Goal: Task Accomplishment & Management: Manage account settings

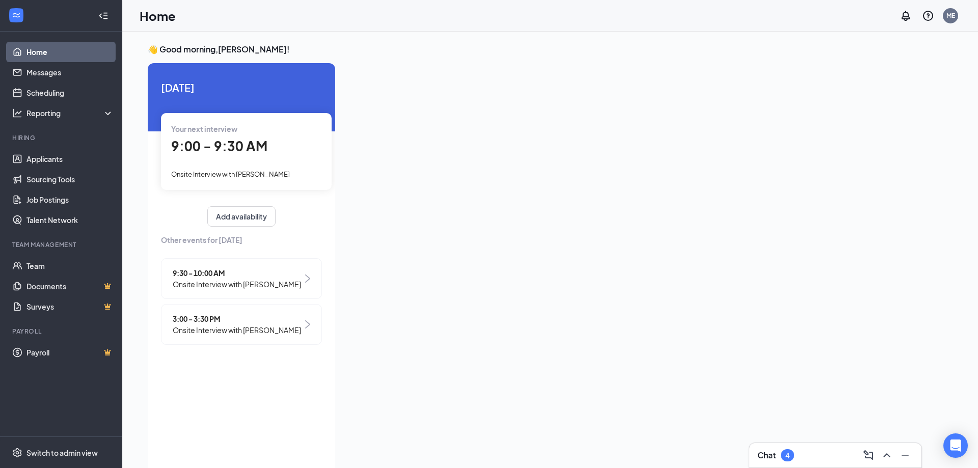
click at [273, 327] on span "Onsite Interview with [PERSON_NAME]" at bounding box center [237, 330] width 128 height 11
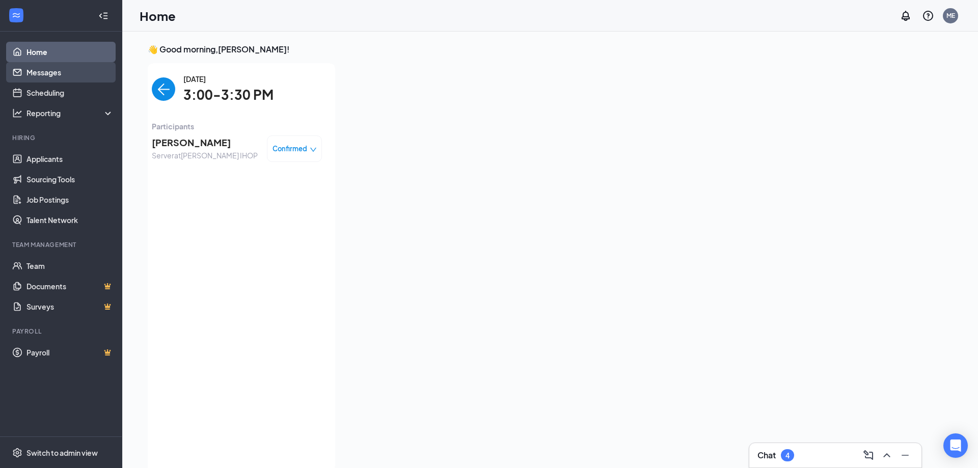
click at [48, 74] on link "Messages" at bounding box center [69, 72] width 87 height 20
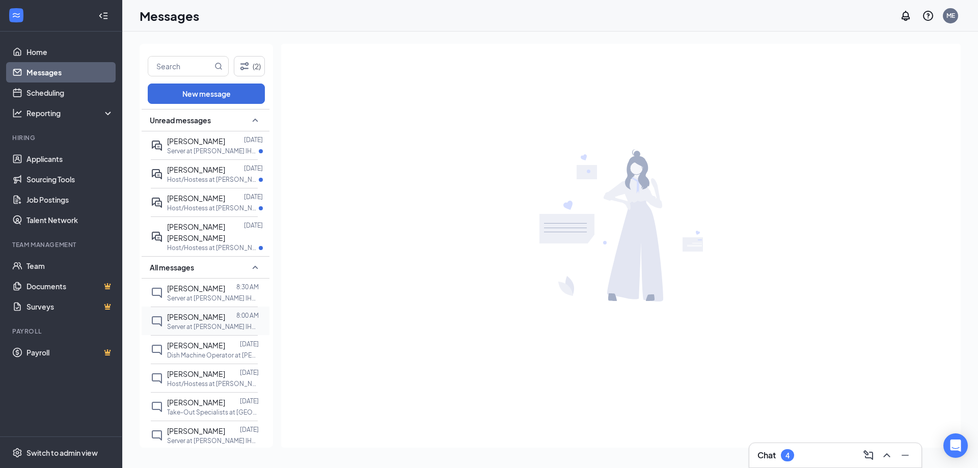
click at [216, 316] on div "[PERSON_NAME]" at bounding box center [196, 316] width 58 height 11
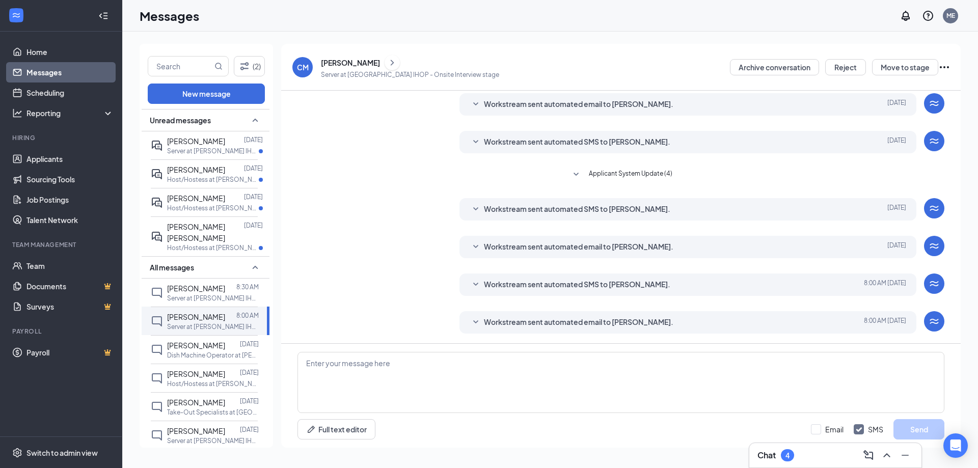
scroll to position [36, 0]
click at [485, 318] on span "Workstream sent automated email to [PERSON_NAME]." at bounding box center [579, 322] width 190 height 12
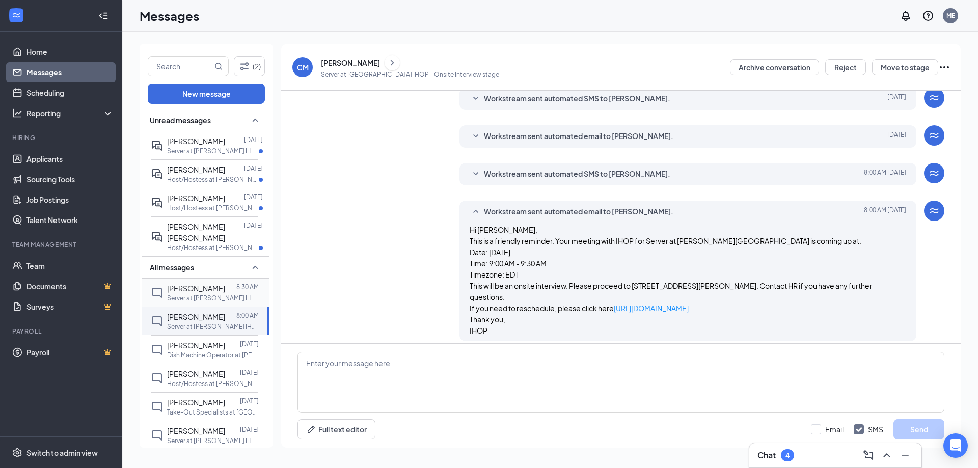
click at [198, 284] on span "[PERSON_NAME]" at bounding box center [196, 288] width 58 height 9
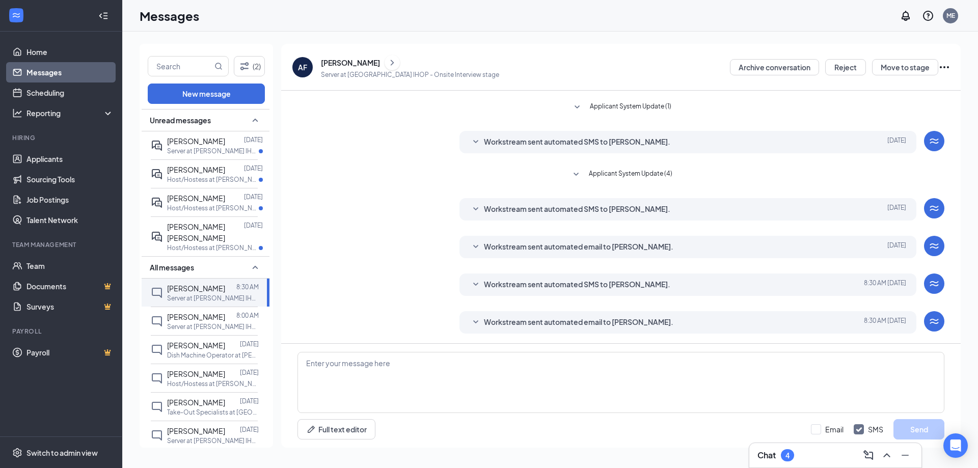
scroll to position [28, 0]
click at [485, 324] on span "Workstream sent automated email to [PERSON_NAME]." at bounding box center [579, 322] width 190 height 12
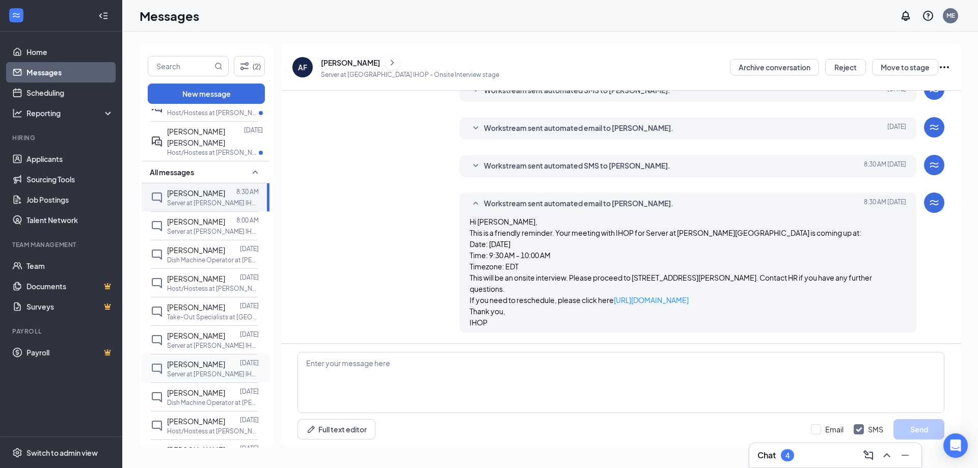
scroll to position [110, 0]
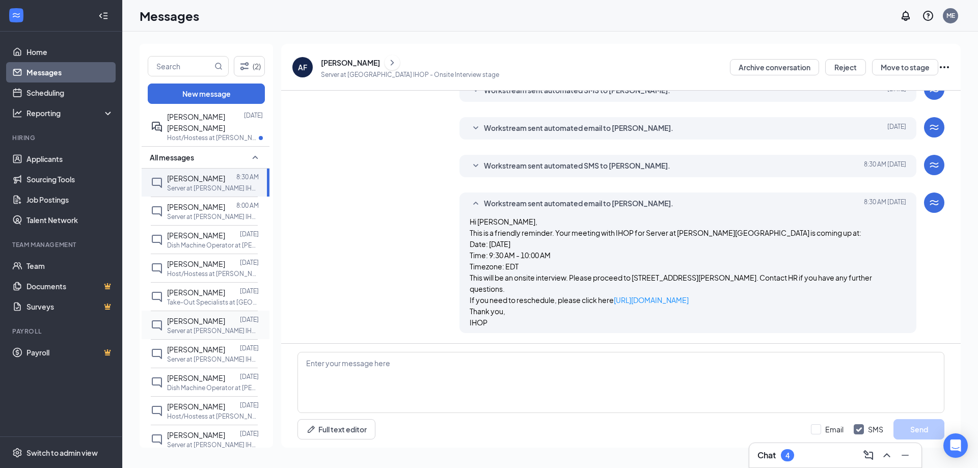
click at [207, 329] on p "Server at [PERSON_NAME] IHOP" at bounding box center [213, 331] width 92 height 9
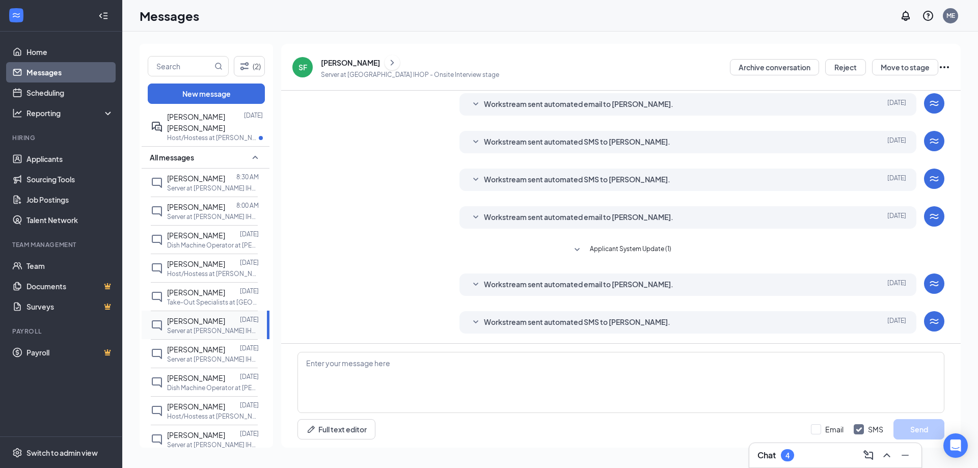
scroll to position [141, 0]
click at [571, 282] on span "Workstream sent automated email to [PERSON_NAME]." at bounding box center [579, 284] width 190 height 12
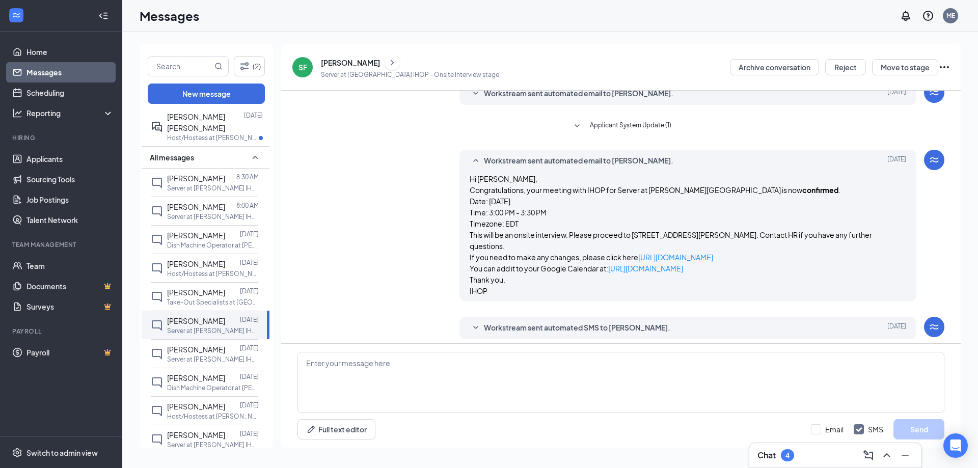
scroll to position [270, 0]
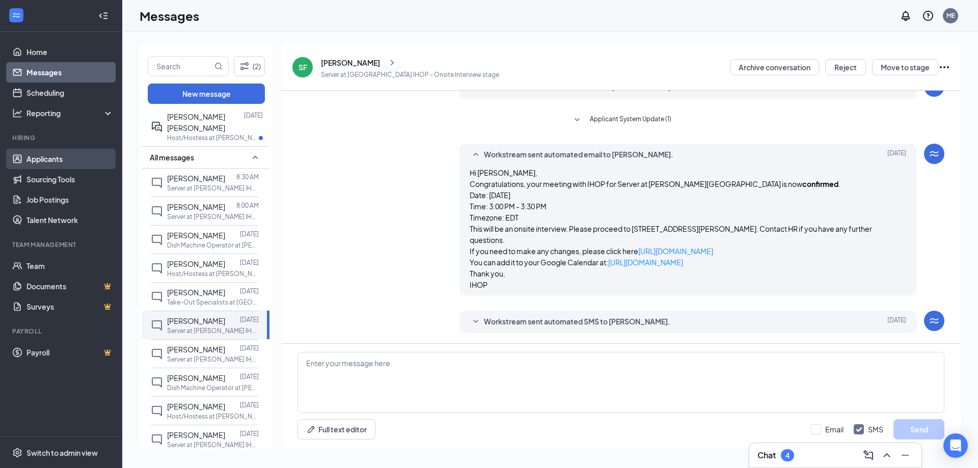
click at [53, 164] on link "Applicants" at bounding box center [69, 159] width 87 height 20
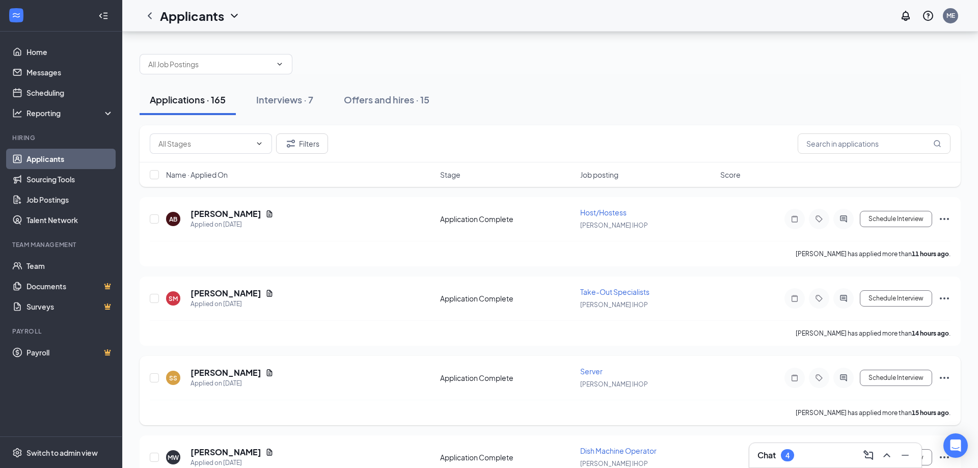
scroll to position [104, 0]
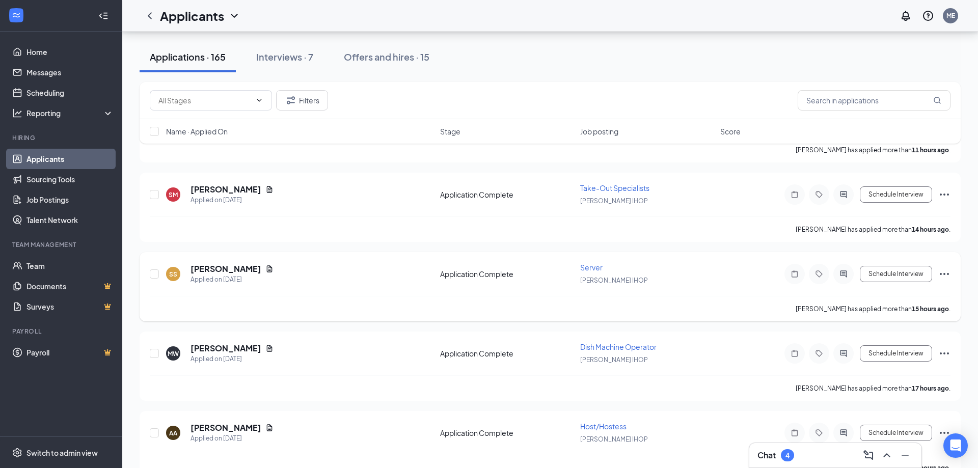
click at [594, 268] on span "Server" at bounding box center [591, 267] width 22 height 9
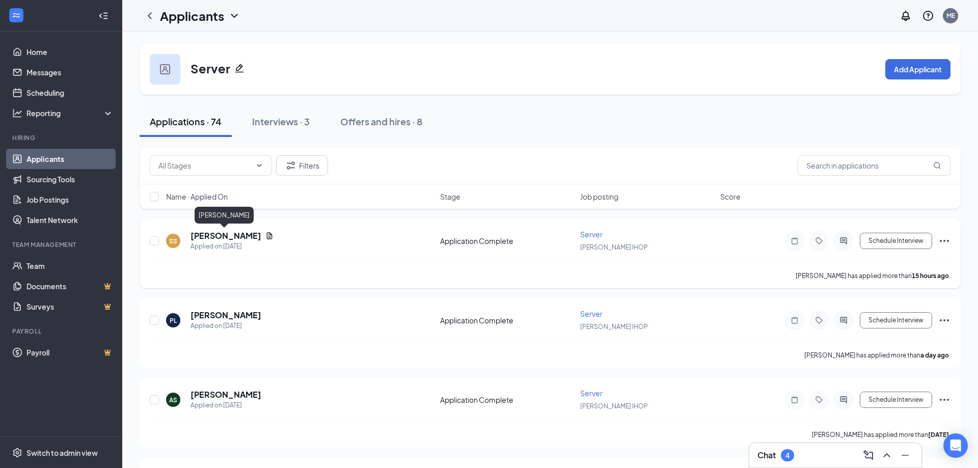
click at [227, 236] on h5 "[PERSON_NAME]" at bounding box center [226, 235] width 71 height 11
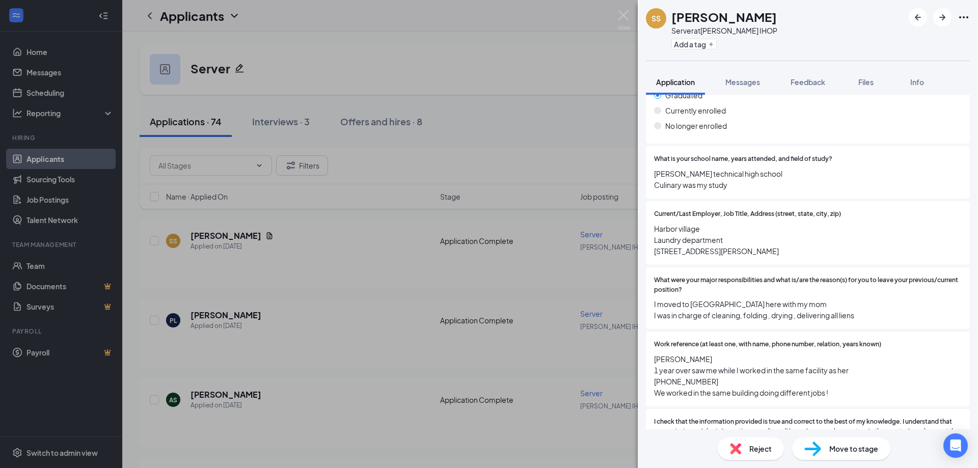
scroll to position [872, 0]
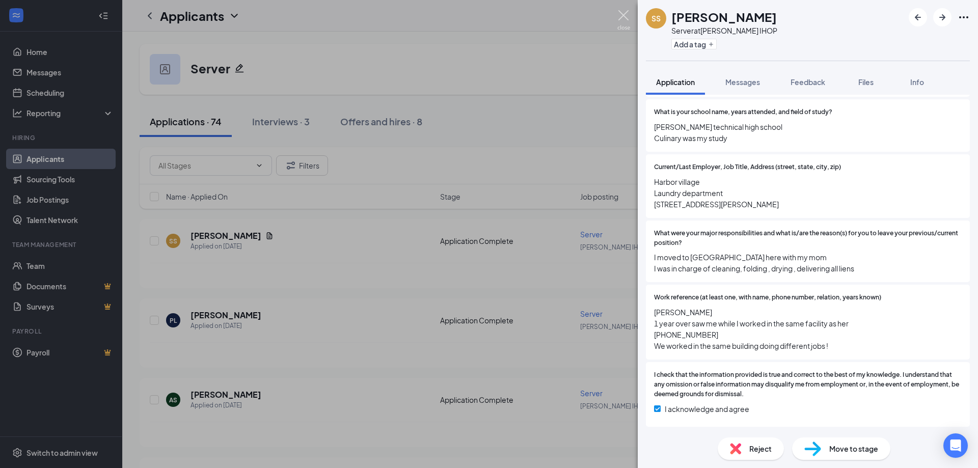
click at [624, 19] on img at bounding box center [624, 20] width 13 height 20
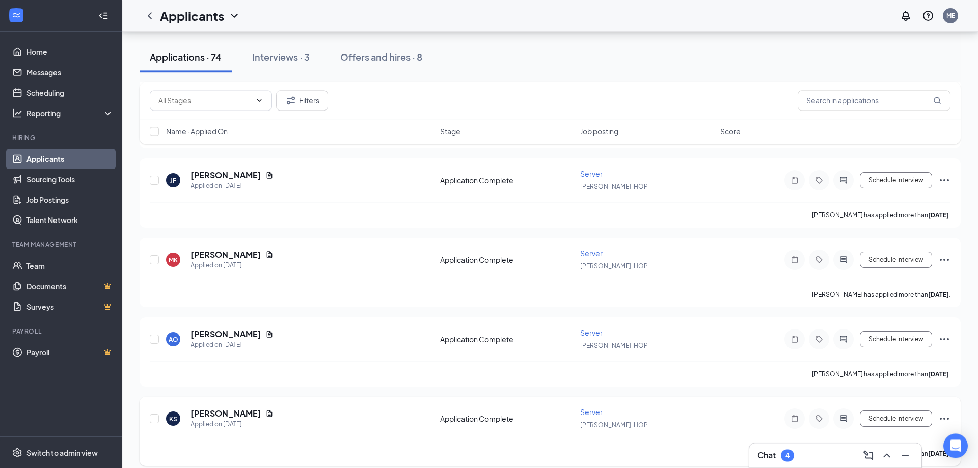
scroll to position [1091, 0]
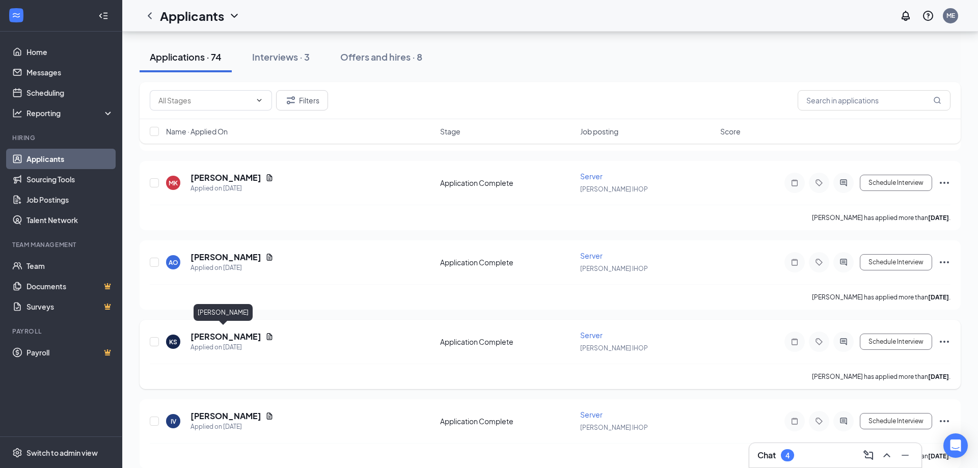
click at [215, 333] on h5 "[PERSON_NAME]" at bounding box center [226, 336] width 71 height 11
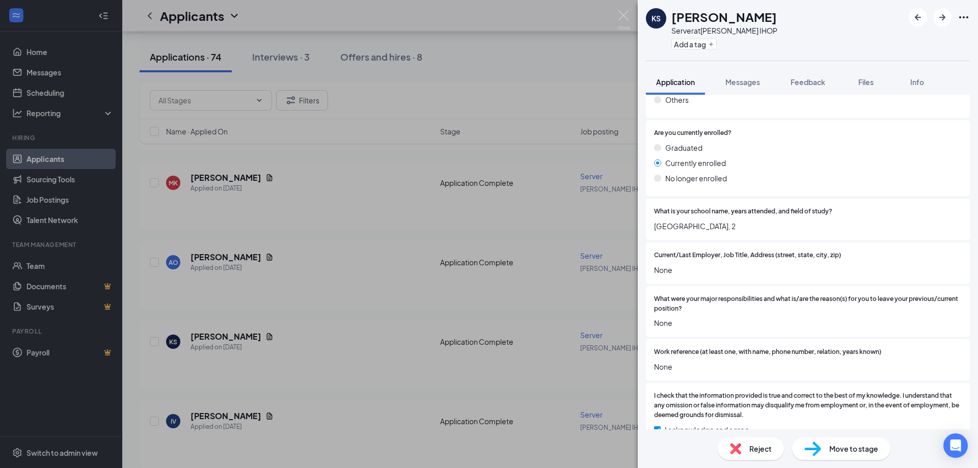
scroll to position [822, 0]
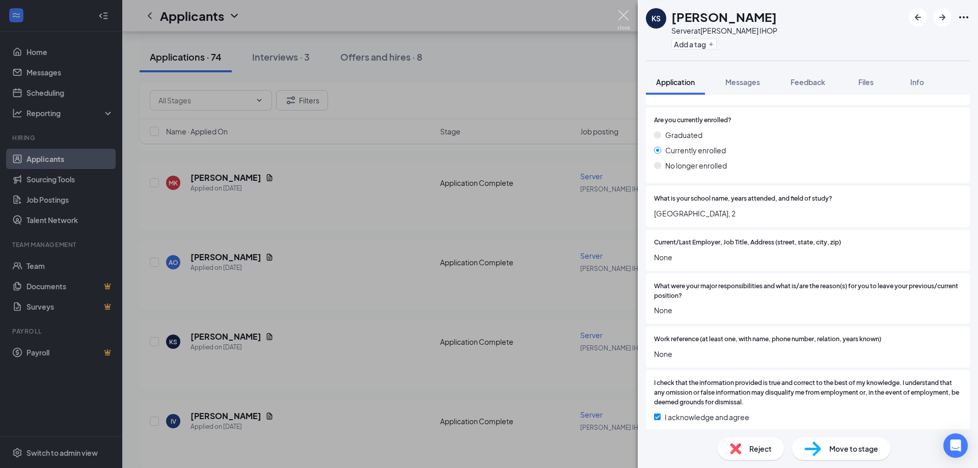
click at [622, 23] on img at bounding box center [624, 20] width 13 height 20
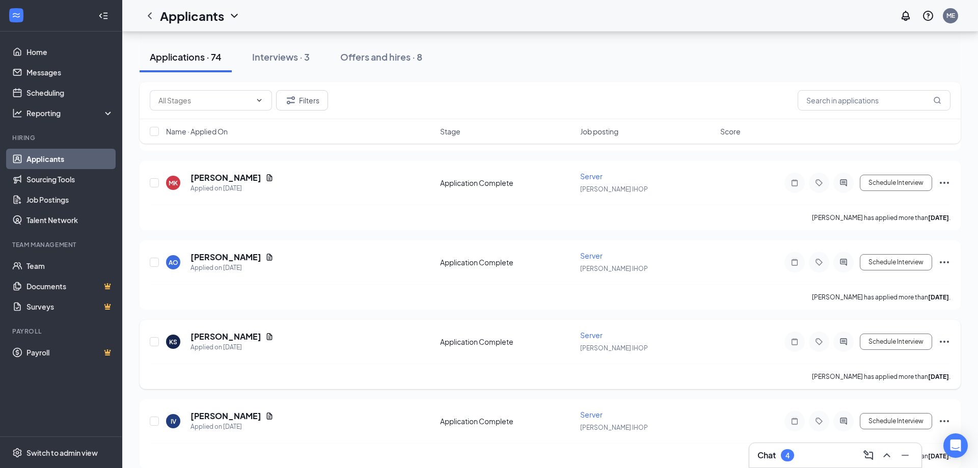
scroll to position [1247, 0]
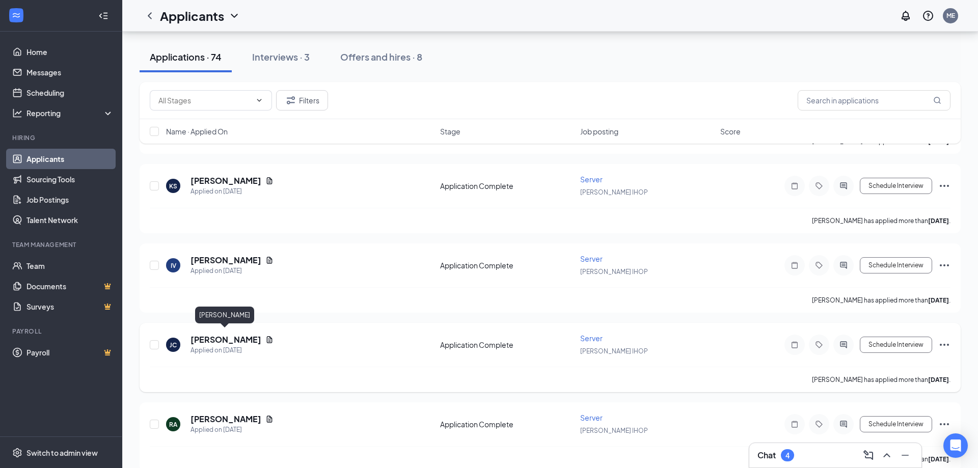
click at [237, 334] on h5 "[PERSON_NAME]" at bounding box center [226, 339] width 71 height 11
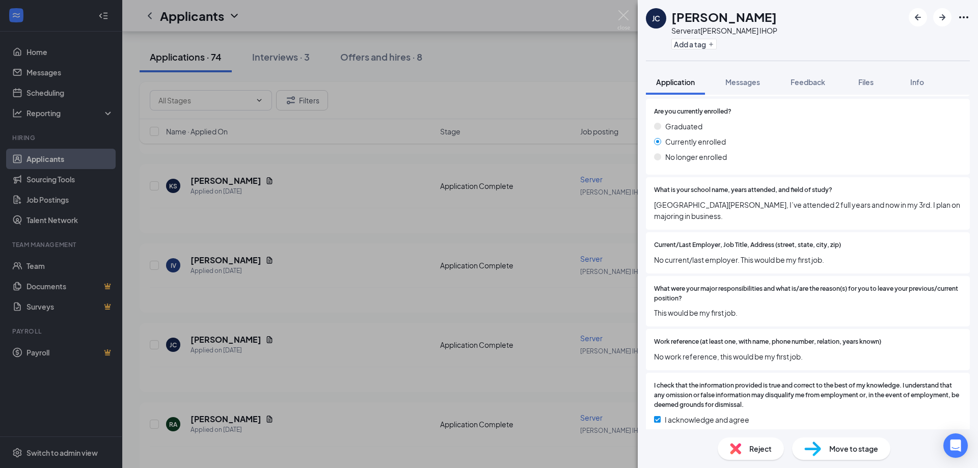
scroll to position [834, 0]
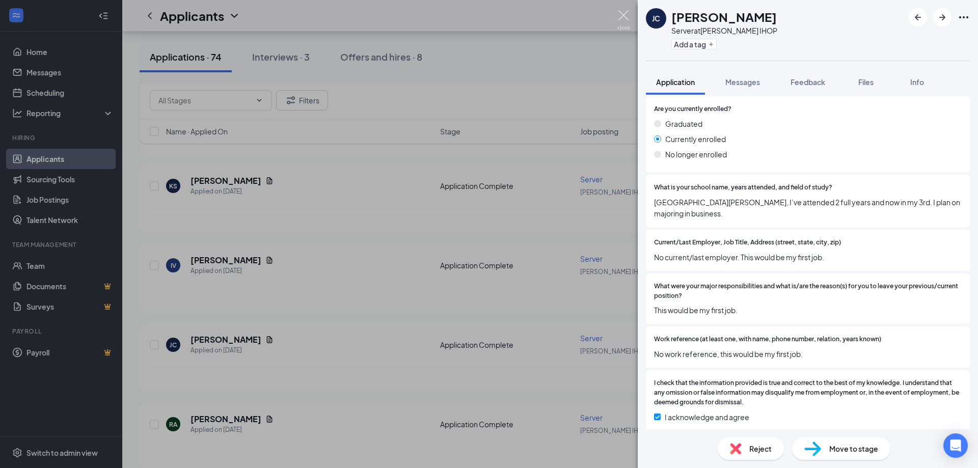
click at [625, 22] on img at bounding box center [624, 20] width 13 height 20
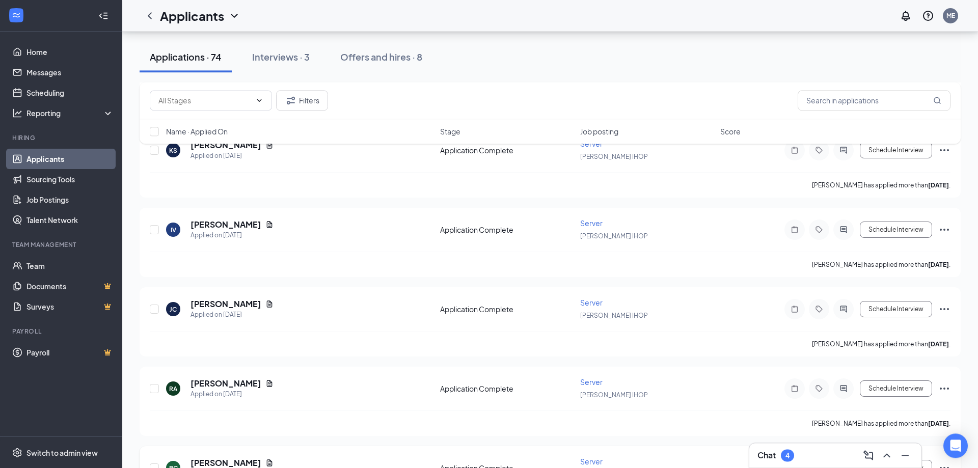
scroll to position [1455, 0]
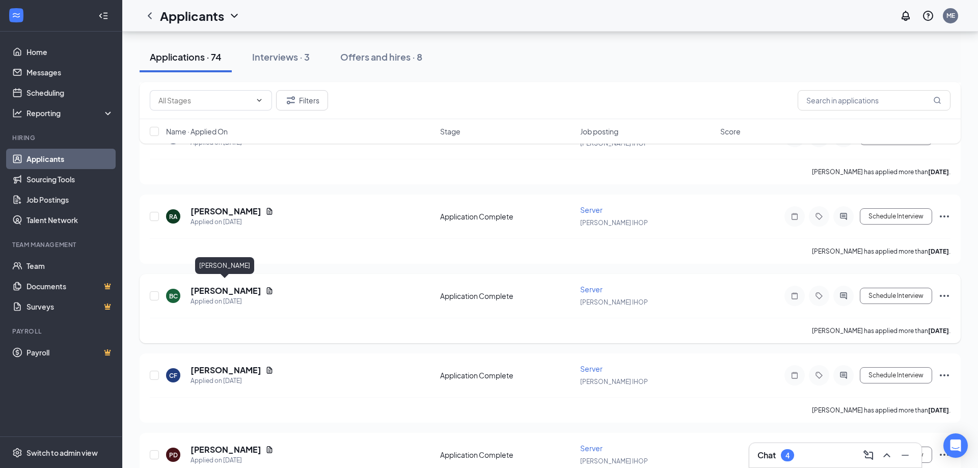
click at [247, 287] on h5 "[PERSON_NAME]" at bounding box center [226, 290] width 71 height 11
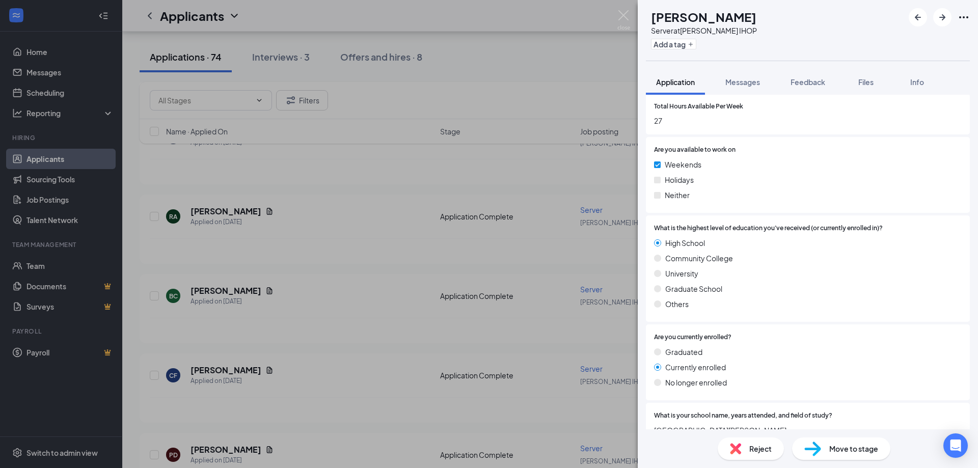
scroll to position [770, 0]
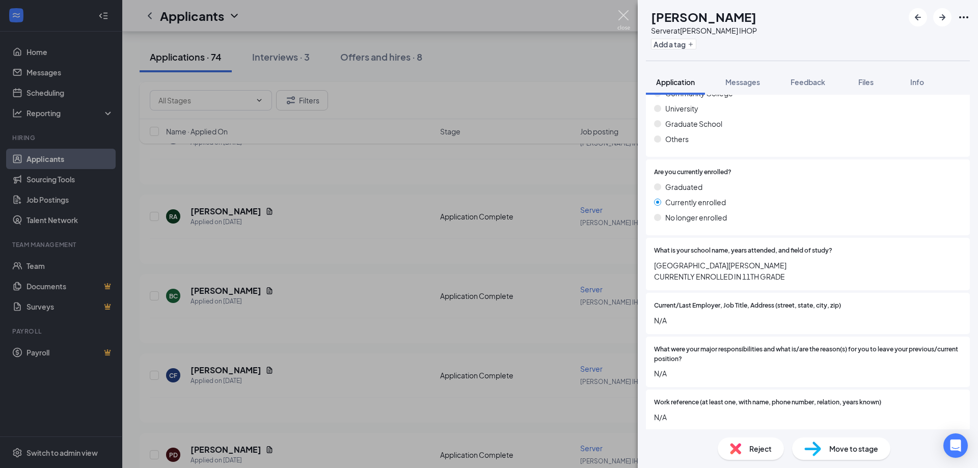
click at [624, 20] on img at bounding box center [624, 20] width 13 height 20
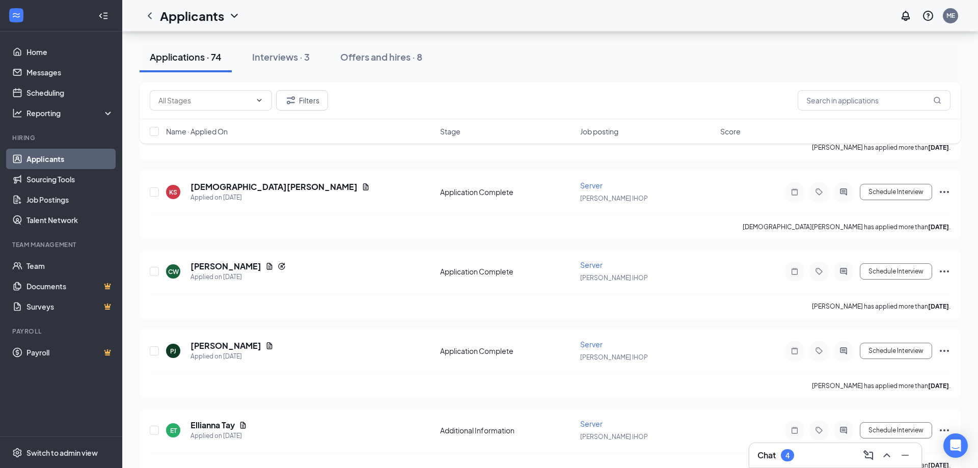
scroll to position [2922, 0]
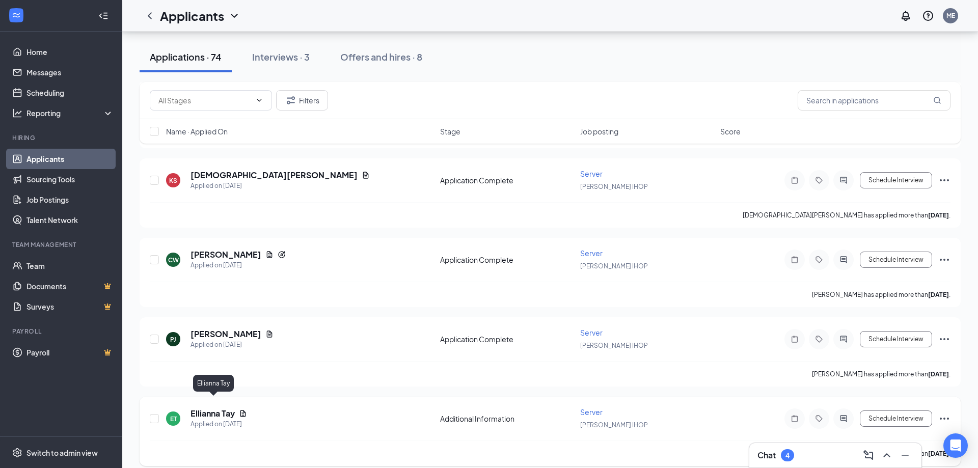
click at [216, 408] on h5 "Ellianna Tay" at bounding box center [213, 413] width 44 height 11
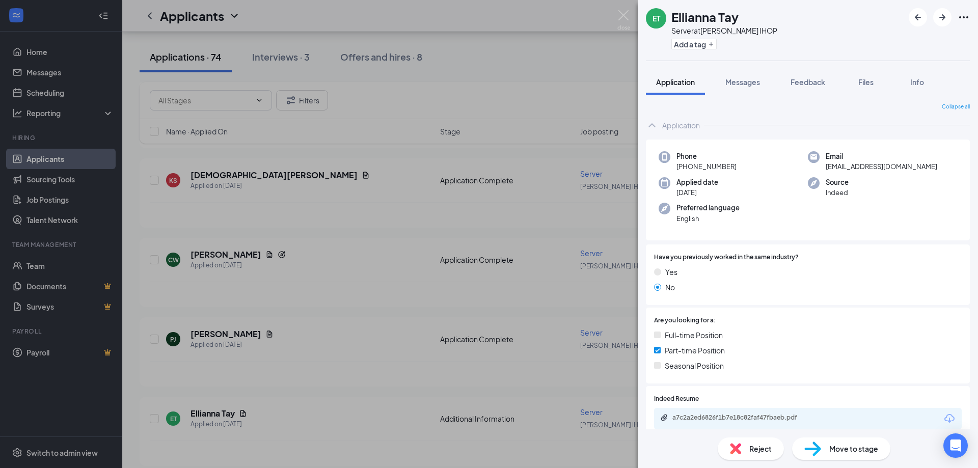
scroll to position [100, 0]
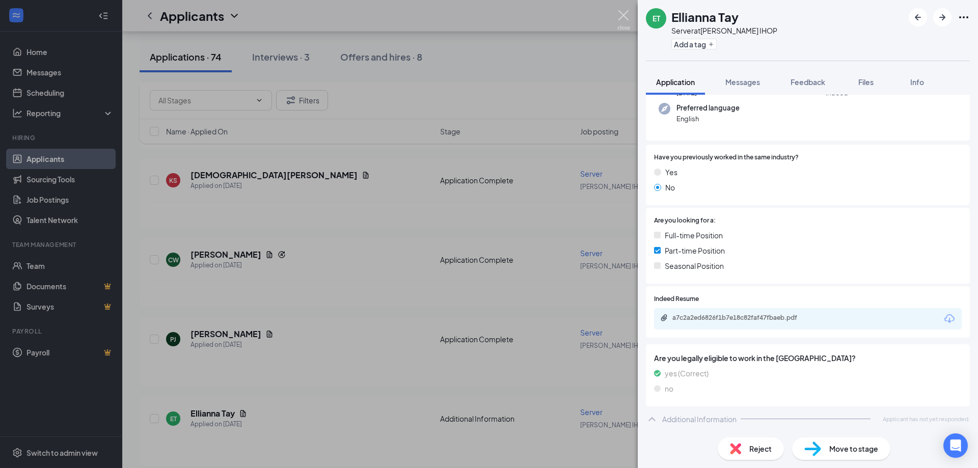
click at [624, 15] on img at bounding box center [624, 20] width 13 height 20
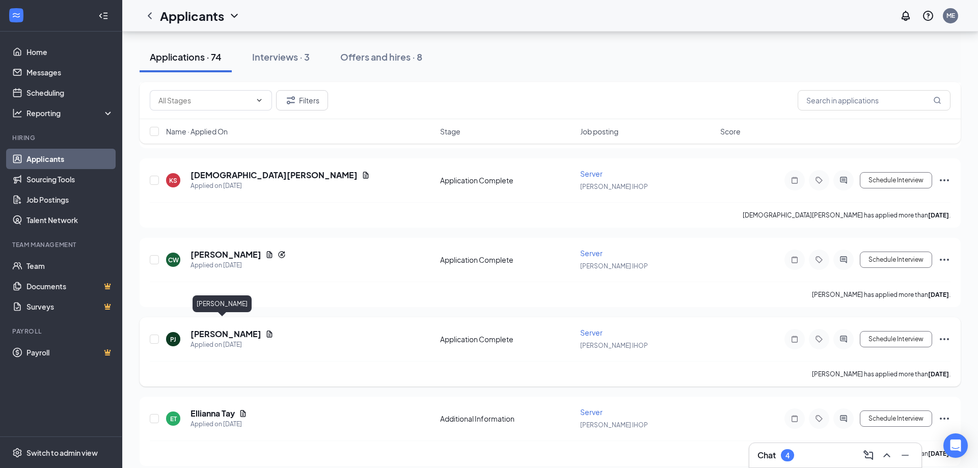
click at [233, 329] on h5 "[PERSON_NAME]" at bounding box center [226, 334] width 71 height 11
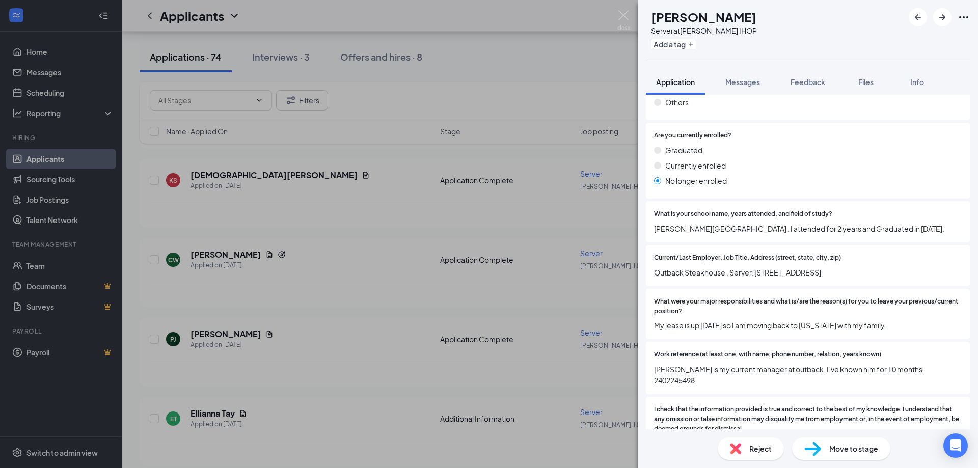
scroll to position [805, 0]
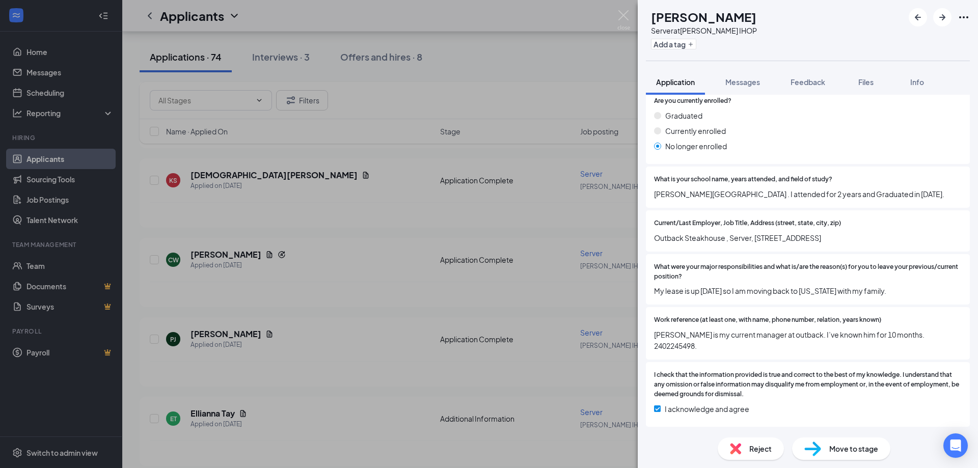
click at [861, 450] on span "Move to stage" at bounding box center [854, 448] width 49 height 11
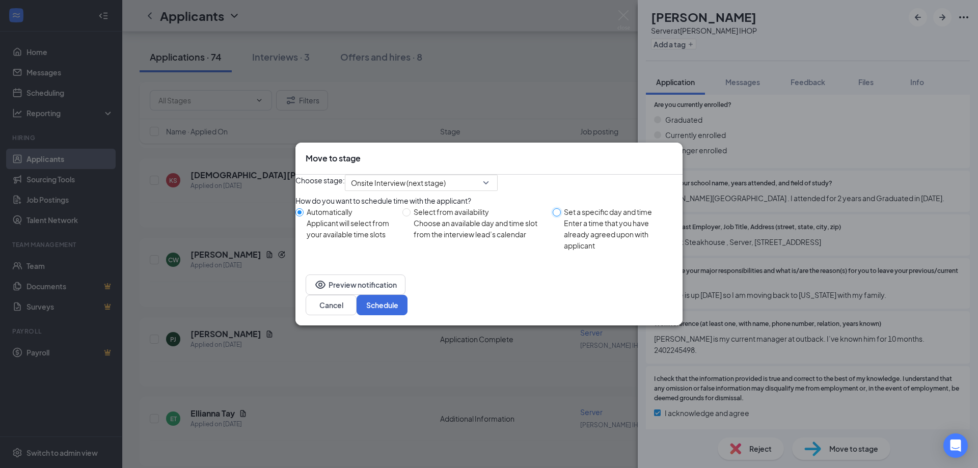
click at [557, 217] on input "Set a specific day and time Enter a time that you have already agreed upon with…" at bounding box center [557, 212] width 8 height 8
radio input "true"
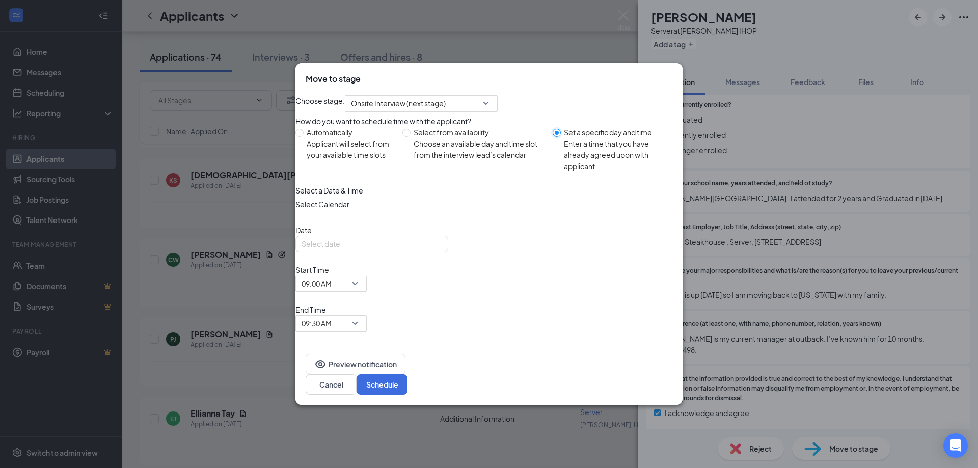
radio input "false"
click at [442, 250] on div "[DATE]" at bounding box center [372, 243] width 141 height 11
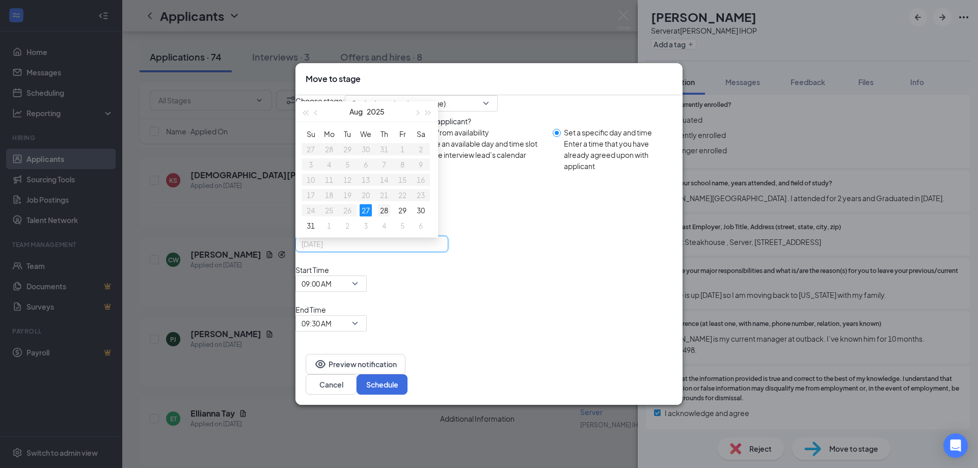
type input "[DATE]"
click at [390, 217] on div "28" at bounding box center [384, 210] width 12 height 12
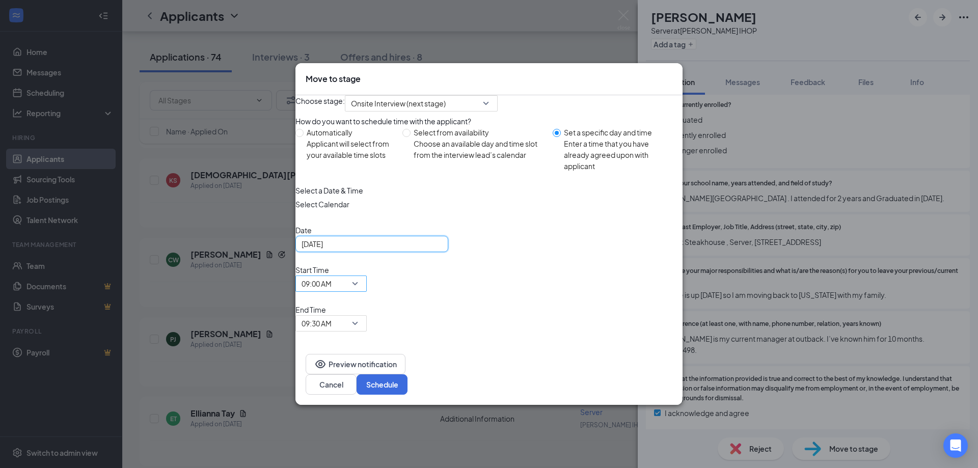
click at [352, 304] on span "09:00 AM" at bounding box center [327, 290] width 50 height 28
click at [638, 288] on div "Date [DATE] [DATE] Su Mo Tu We Th Fr Sa 27 28 29 30 31 1 2 3 4 5 6 7 8 9 10 11 …" at bounding box center [489, 278] width 387 height 107
click at [408, 374] on button "Schedule" at bounding box center [382, 384] width 51 height 20
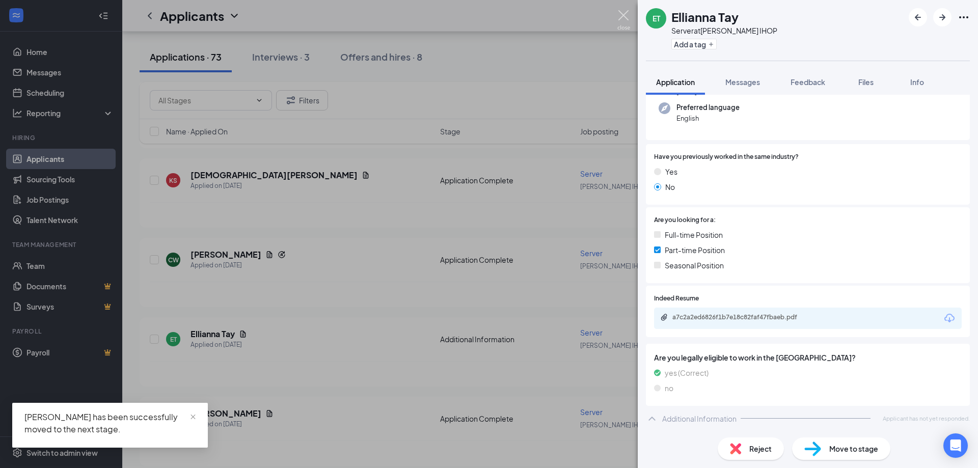
scroll to position [100, 0]
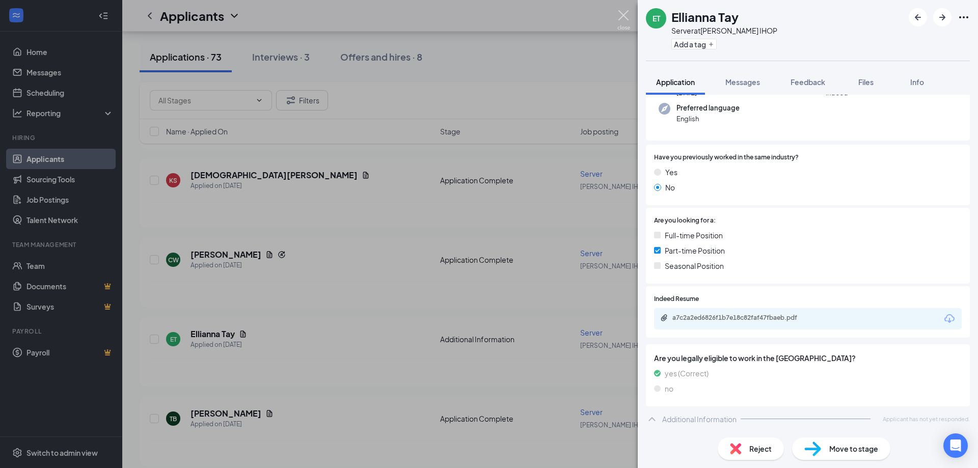
click at [619, 22] on img at bounding box center [624, 20] width 13 height 20
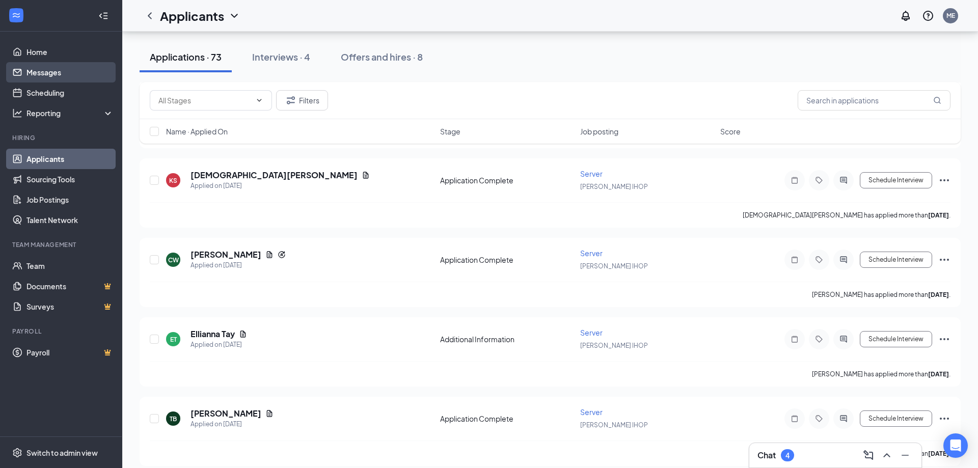
click at [45, 69] on link "Messages" at bounding box center [69, 72] width 87 height 20
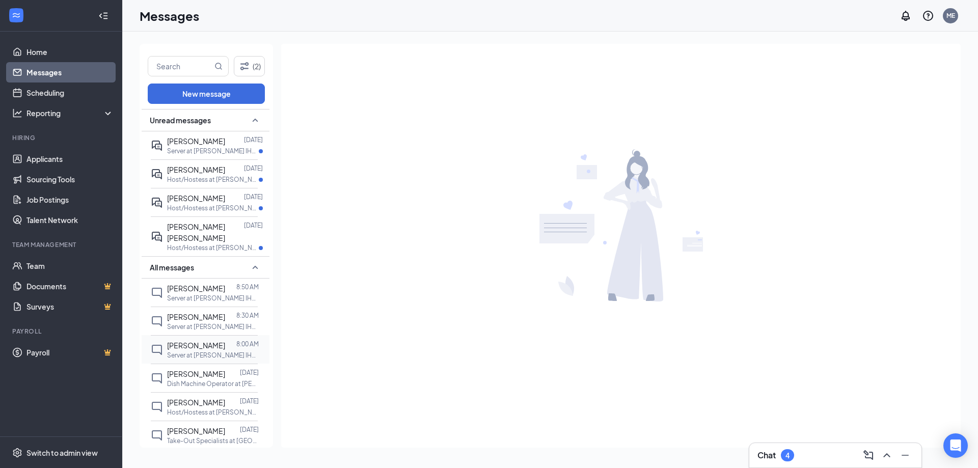
click at [193, 345] on div "[PERSON_NAME]" at bounding box center [196, 345] width 58 height 11
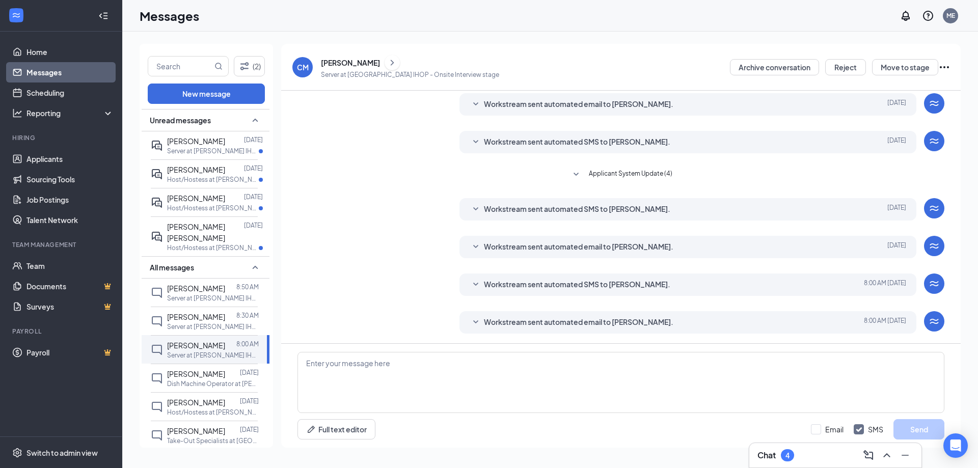
scroll to position [36, 0]
click at [530, 324] on span "Workstream sent automated email to [PERSON_NAME]." at bounding box center [579, 322] width 190 height 12
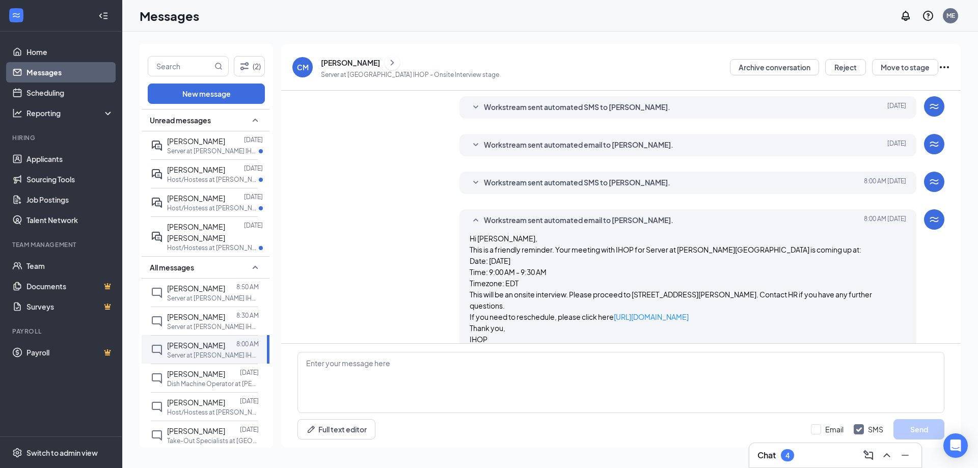
scroll to position [154, 0]
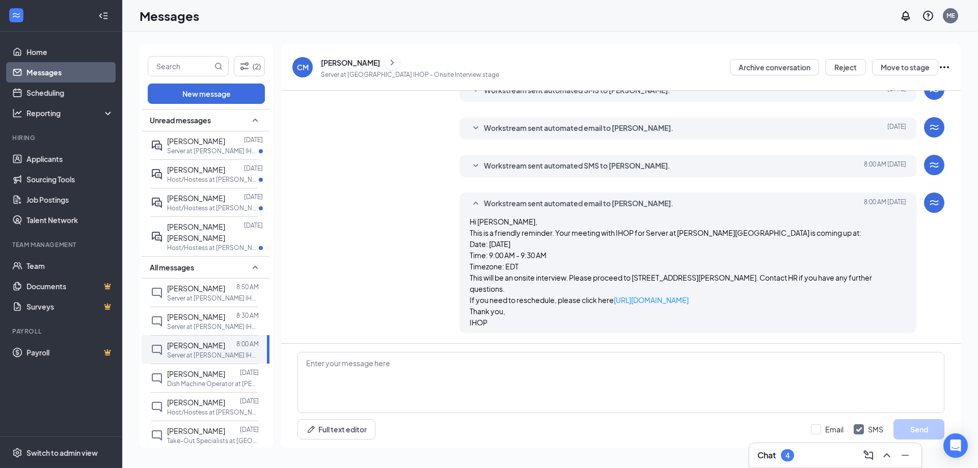
click at [354, 62] on div "[PERSON_NAME]" at bounding box center [350, 63] width 59 height 10
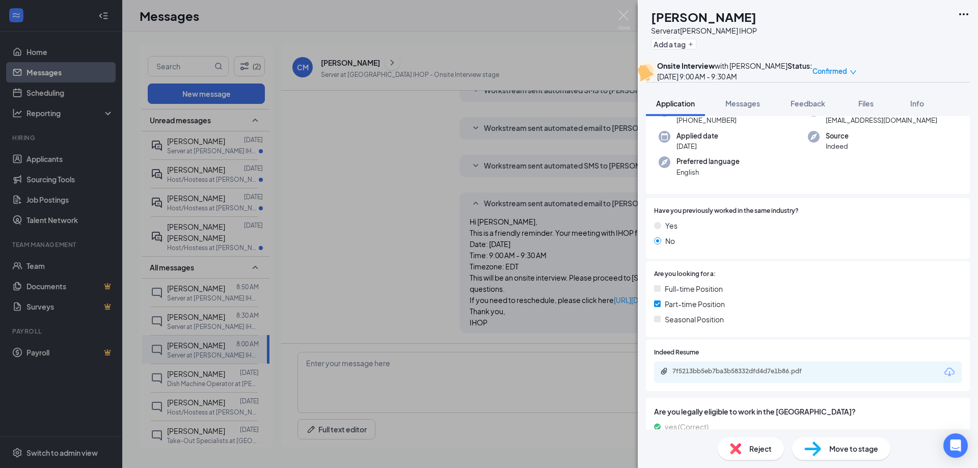
scroll to position [233, 0]
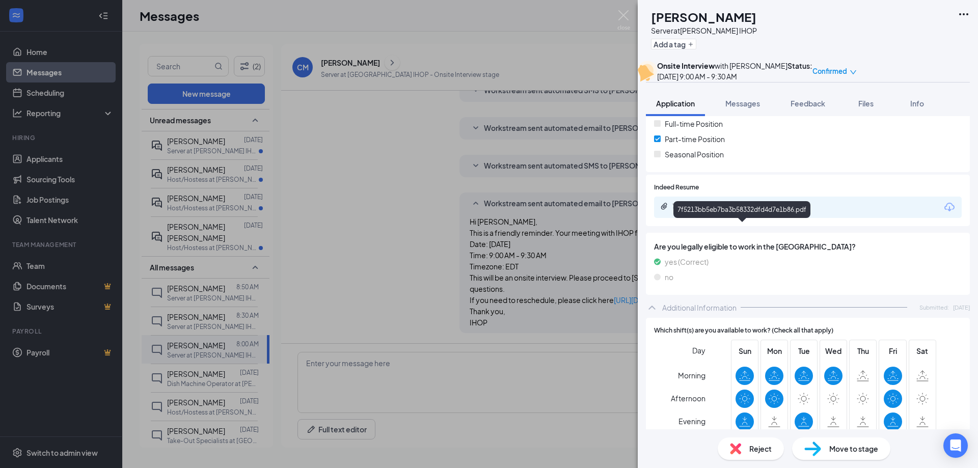
click at [794, 210] on div "7f5213bb5eb7ba3b58332dfd4d7e1b86.pdf" at bounding box center [744, 206] width 143 height 8
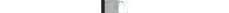
scroll to position [0, 0]
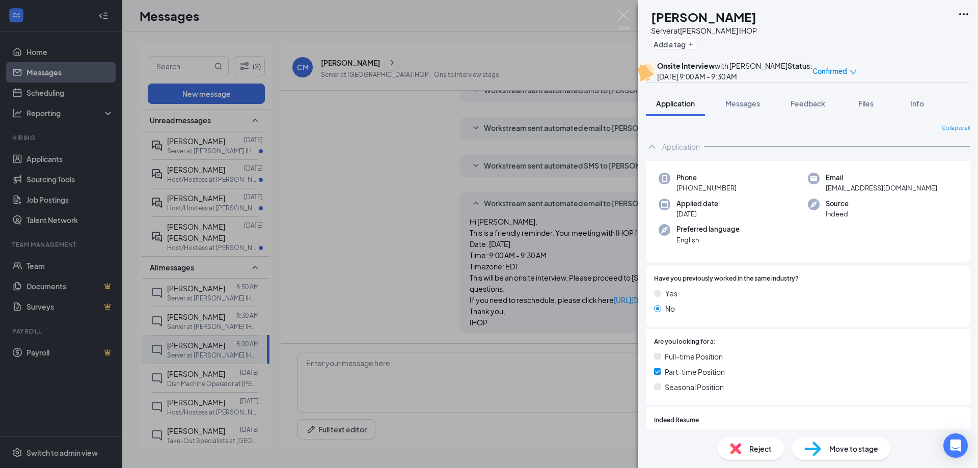
click at [682, 2] on div "CM [PERSON_NAME] Server at [GEOGRAPHIC_DATA] IHOP Add a tag" at bounding box center [808, 30] width 340 height 61
click at [626, 20] on img at bounding box center [624, 20] width 13 height 20
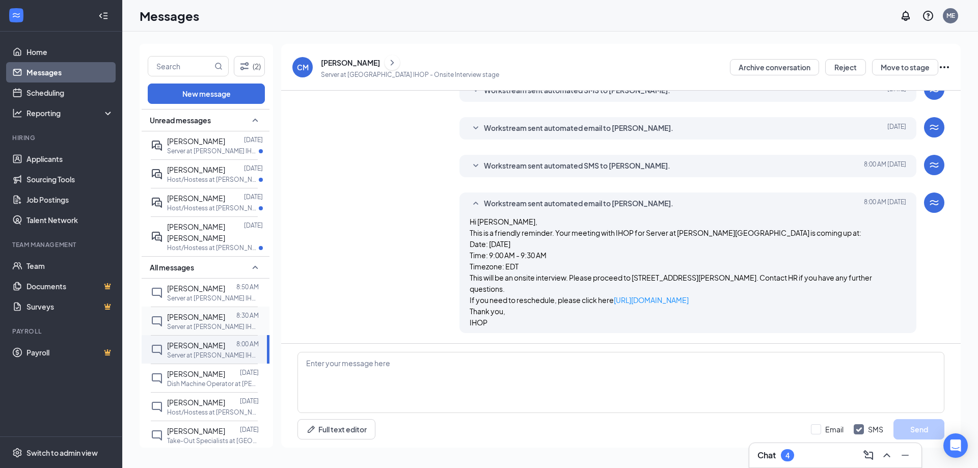
click at [205, 312] on span "[PERSON_NAME]" at bounding box center [196, 316] width 58 height 9
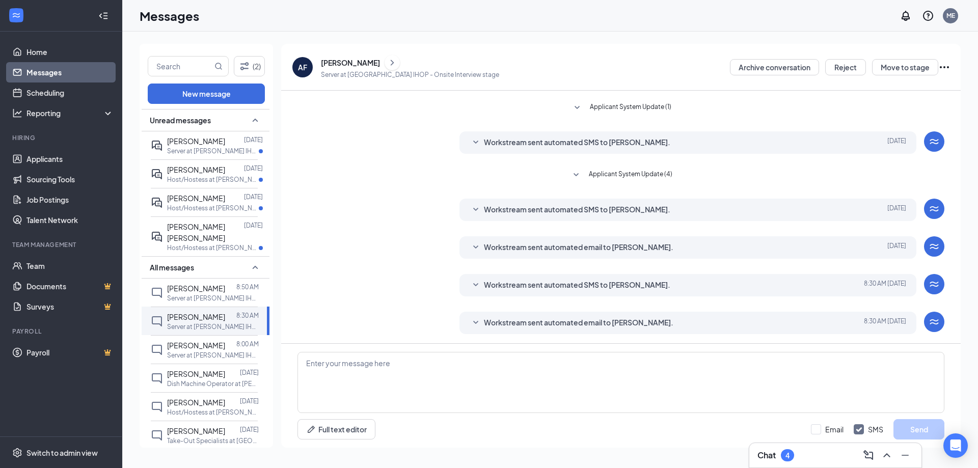
scroll to position [28, 0]
click at [505, 324] on span "Workstream sent automated email to [PERSON_NAME]." at bounding box center [579, 322] width 190 height 12
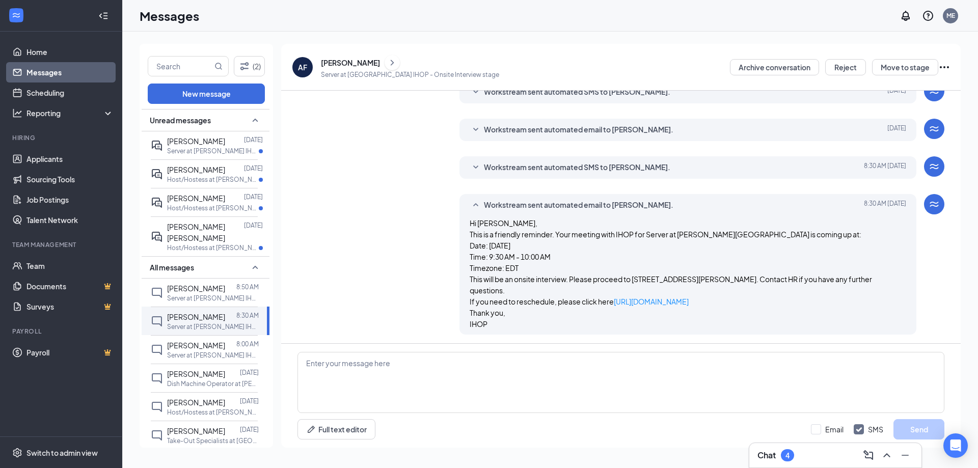
scroll to position [146, 0]
click at [352, 61] on div "[PERSON_NAME]" at bounding box center [350, 63] width 59 height 10
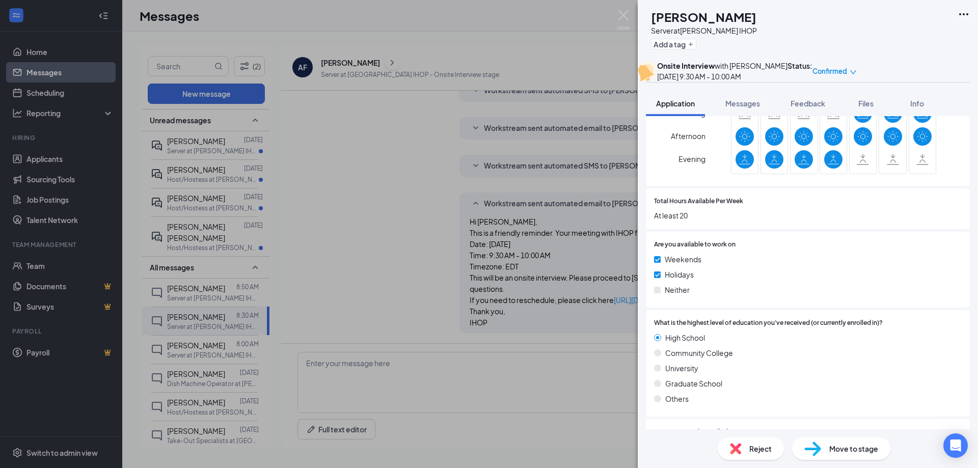
scroll to position [220, 0]
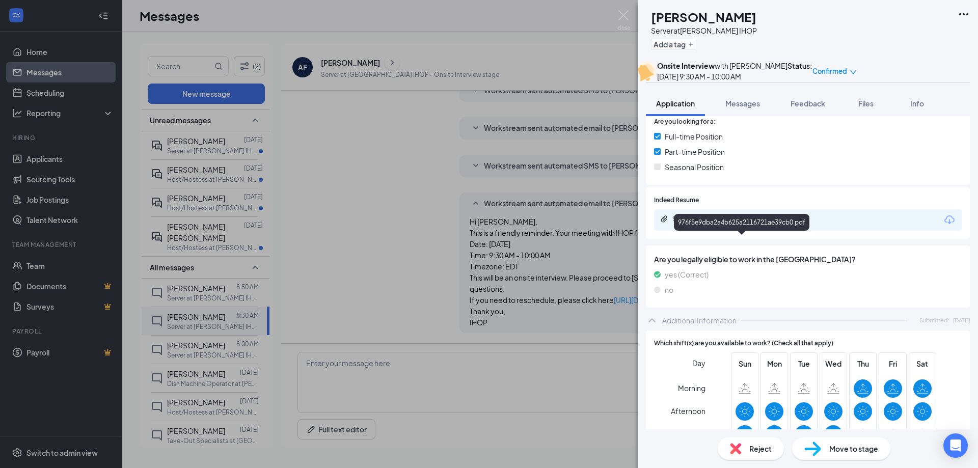
click at [786, 223] on div "976f5e9dba2a4b625a2116721ae39cb0.pdf" at bounding box center [744, 219] width 143 height 8
click at [695, 8] on h1 "[PERSON_NAME]" at bounding box center [703, 16] width 105 height 17
